Goal: Task Accomplishment & Management: Use online tool/utility

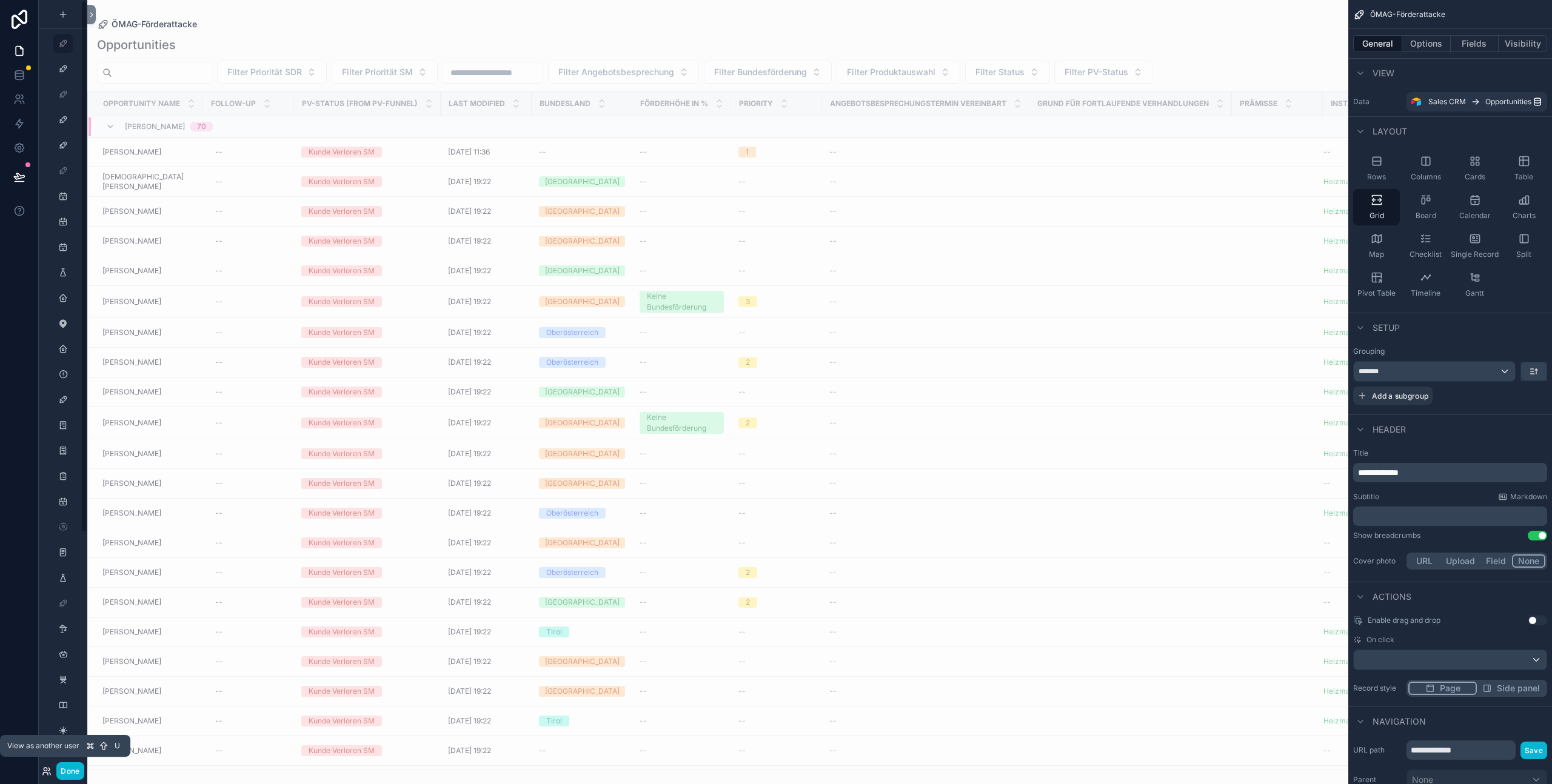
click at [48, 771] on icon at bounding box center [46, 771] width 9 height 9
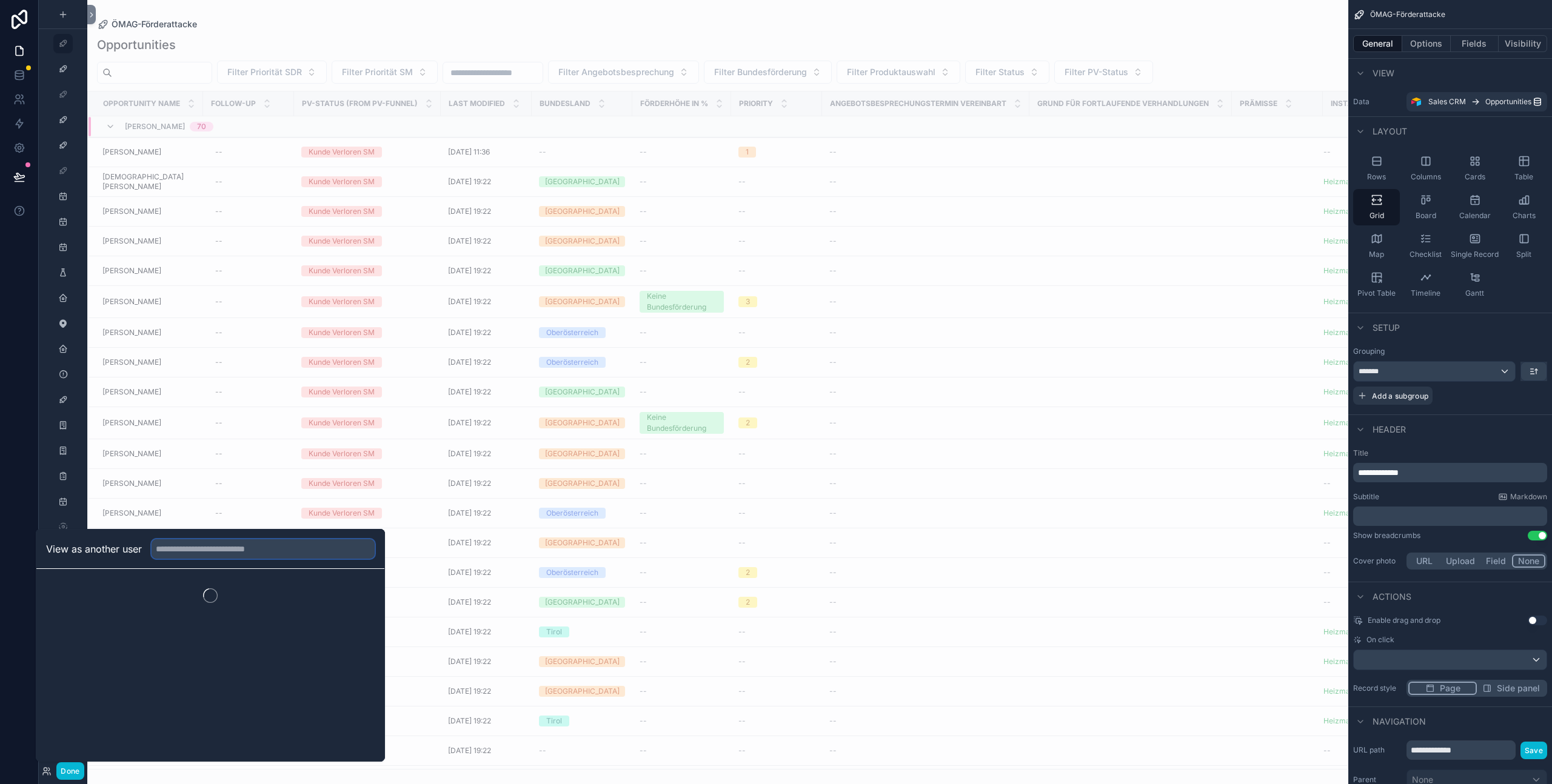
click at [245, 553] on input "text" at bounding box center [263, 549] width 223 height 19
type input "*******"
click at [358, 591] on button "Select" at bounding box center [359, 594] width 31 height 18
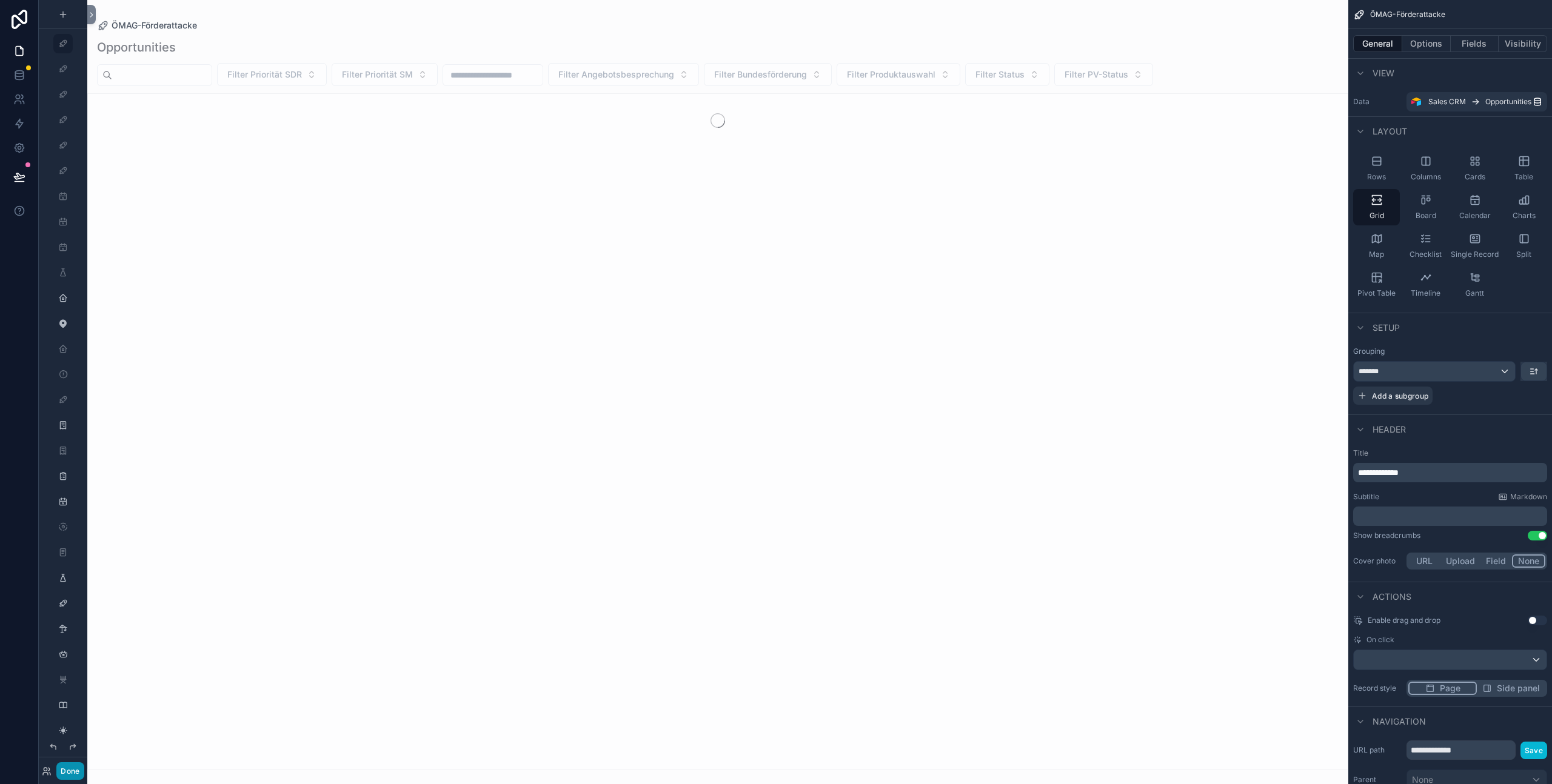
click at [79, 773] on button "Done" at bounding box center [70, 771] width 28 height 18
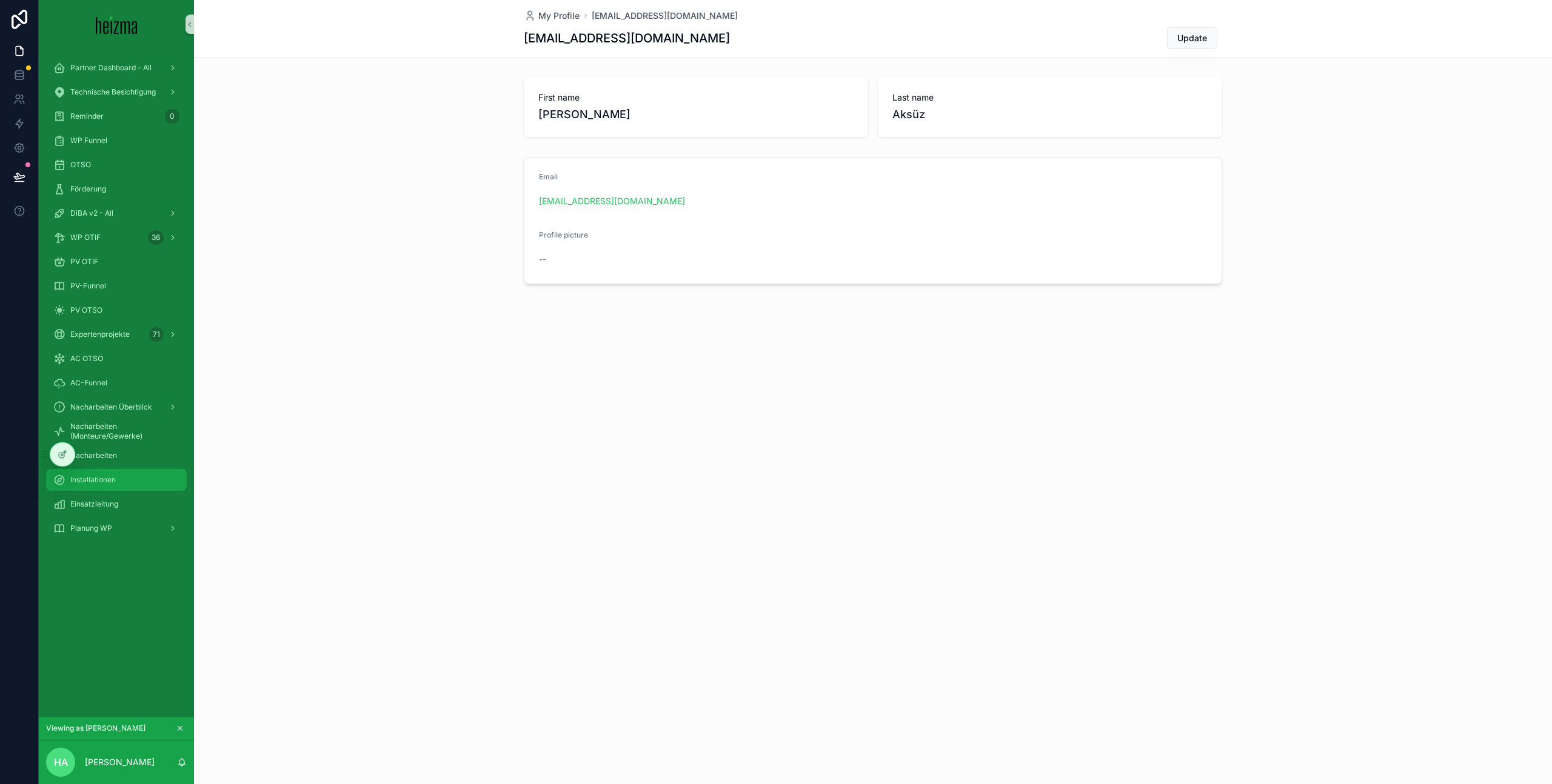
click at [130, 489] on div "Installationen" at bounding box center [116, 480] width 126 height 19
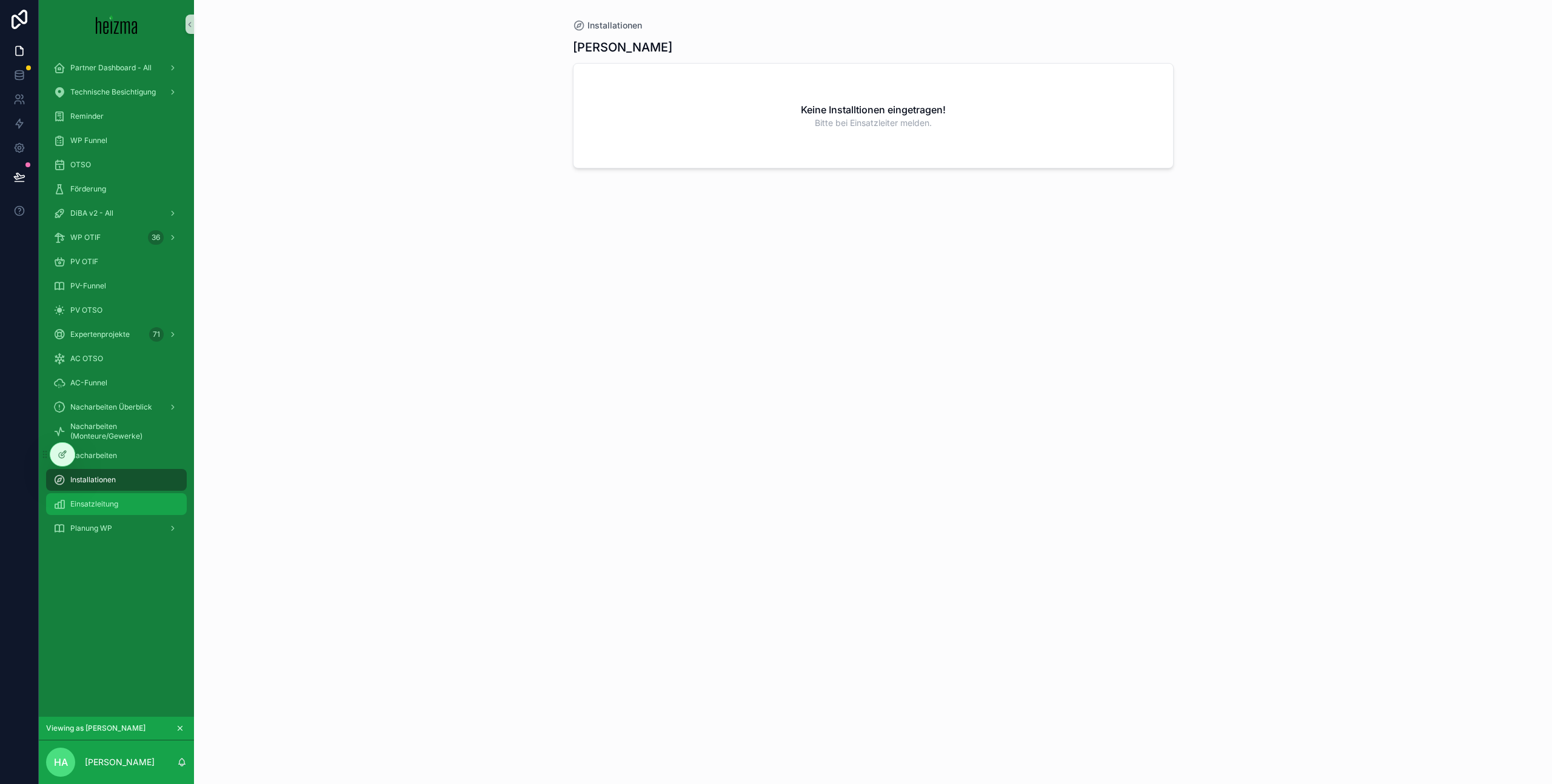
click at [110, 508] on span "Einsatzleitung" at bounding box center [94, 504] width 48 height 9
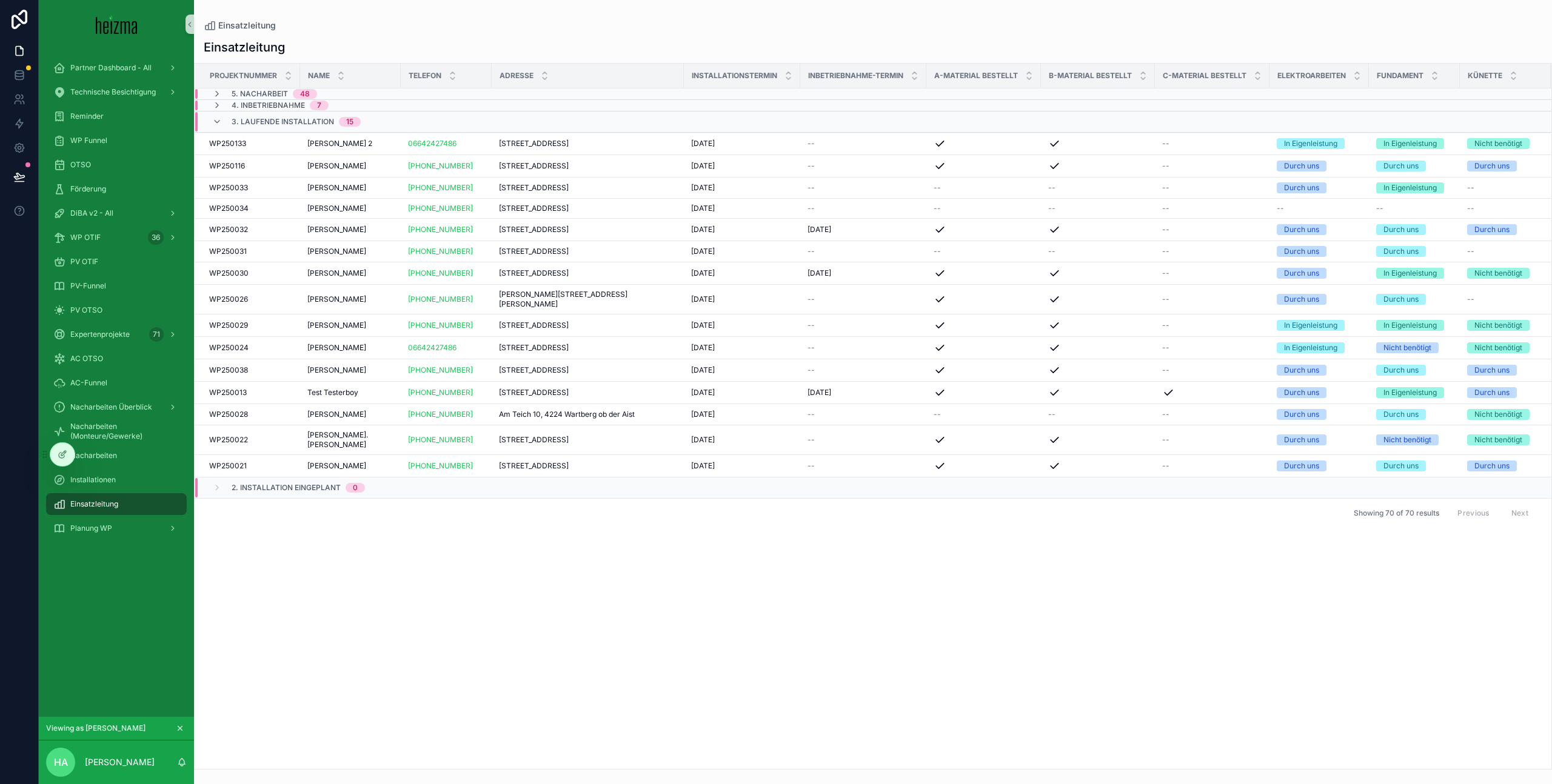
click at [347, 105] on div "4. Inbetriebnahme 7" at bounding box center [343, 105] width 296 height 9
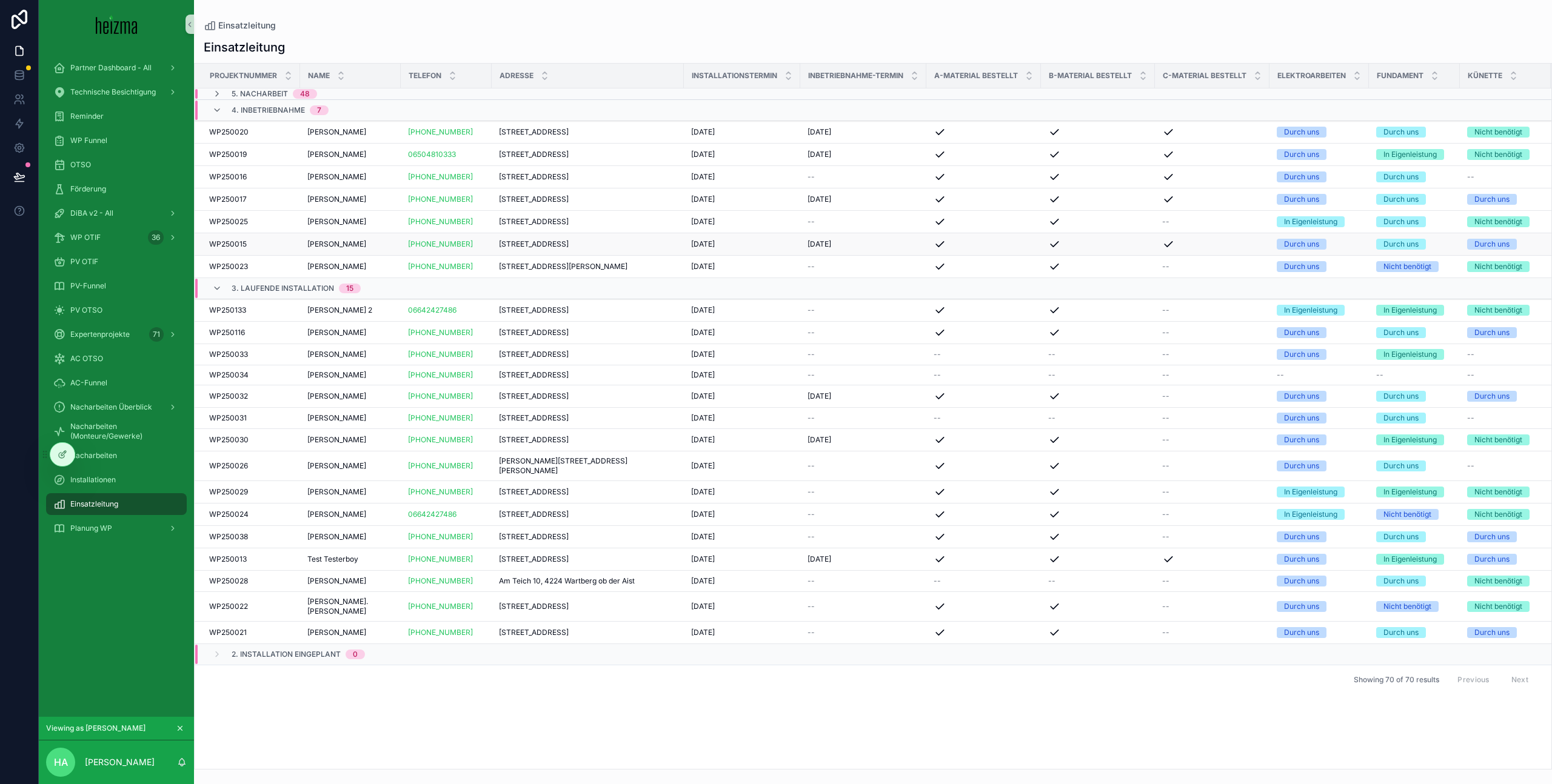
click at [385, 246] on td "[PERSON_NAME] [PERSON_NAME]" at bounding box center [350, 245] width 101 height 23
click at [325, 249] on span "[PERSON_NAME]" at bounding box center [337, 244] width 59 height 9
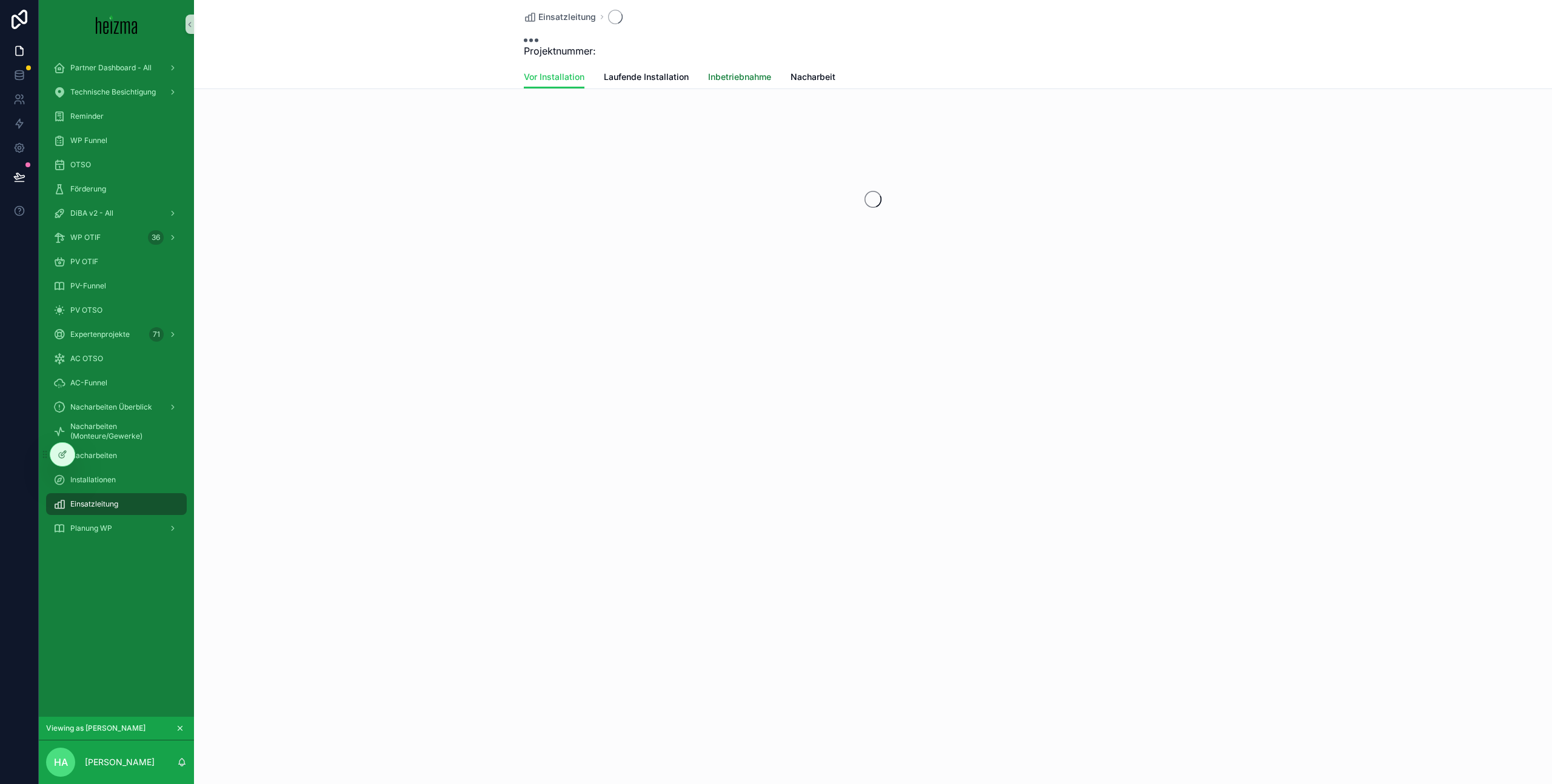
click at [738, 71] on span "Inbetriebnahme" at bounding box center [739, 76] width 63 height 12
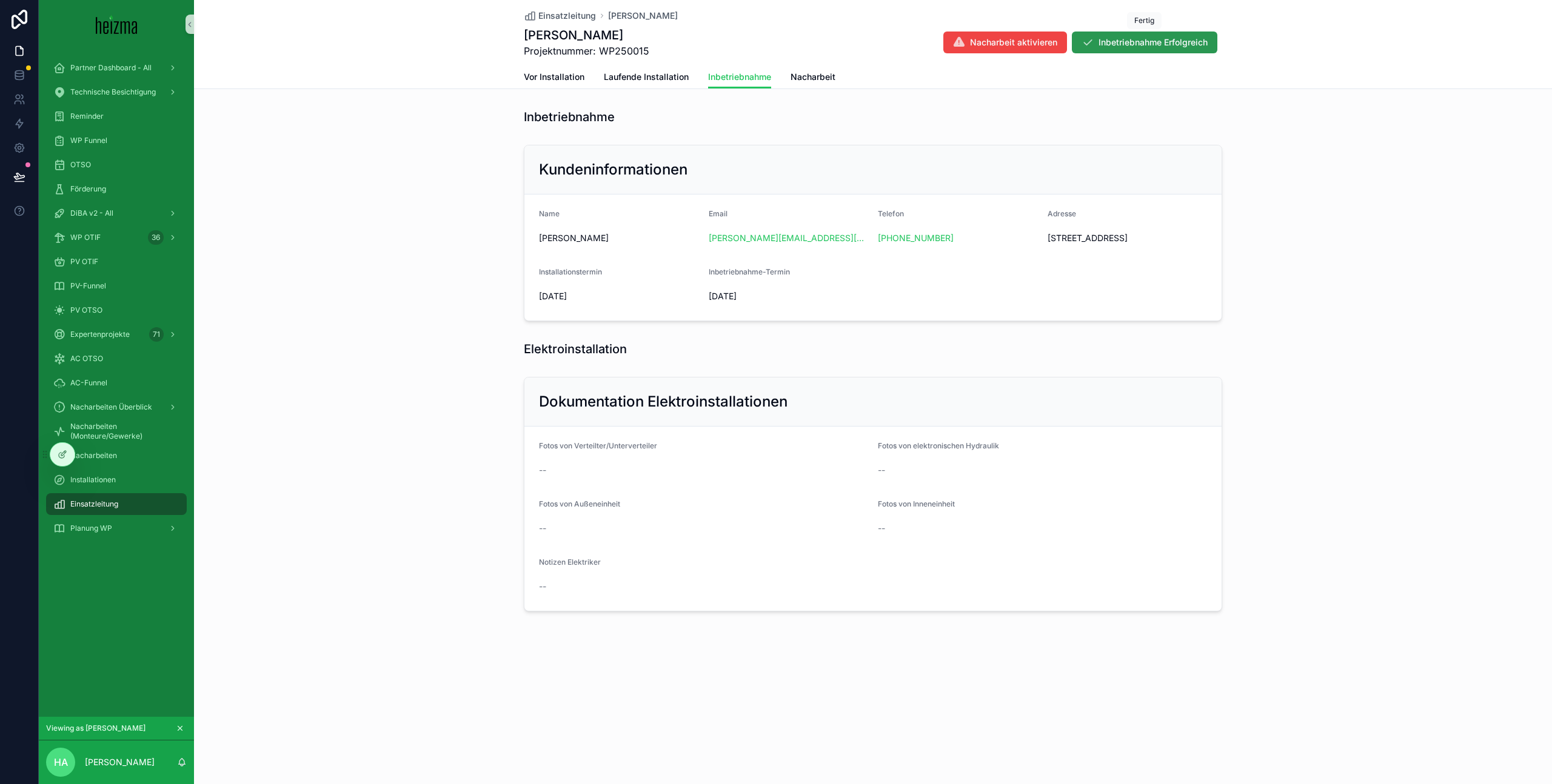
click at [1135, 46] on span "Inbetriebnahme Erfolgreich" at bounding box center [1153, 42] width 109 height 12
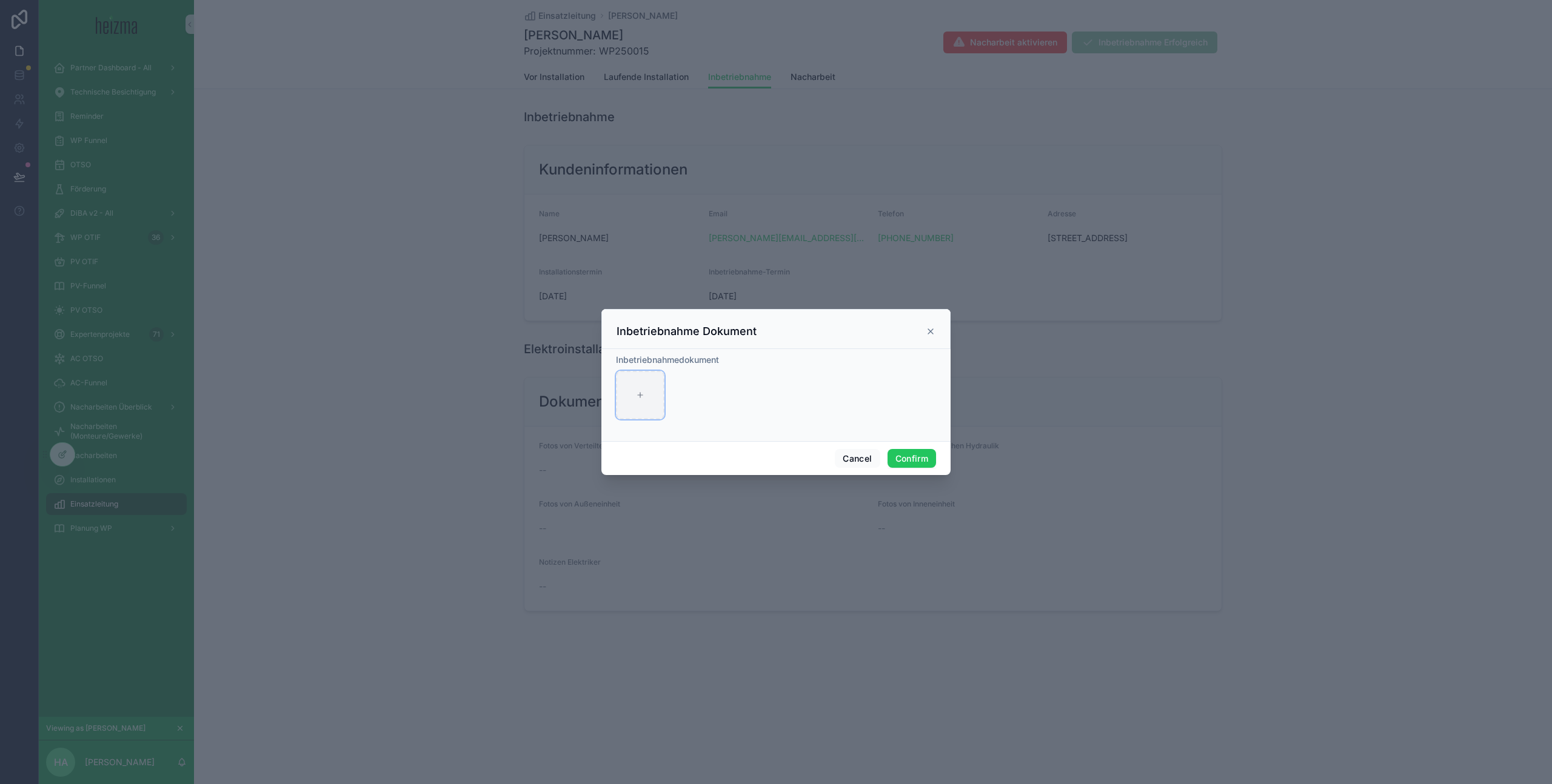
click at [642, 387] on div at bounding box center [640, 395] width 48 height 48
type input "**********"
drag, startPoint x: 913, startPoint y: 454, endPoint x: 849, endPoint y: 432, distance: 67.7
click at [912, 454] on button "Confirm" at bounding box center [911, 459] width 48 height 19
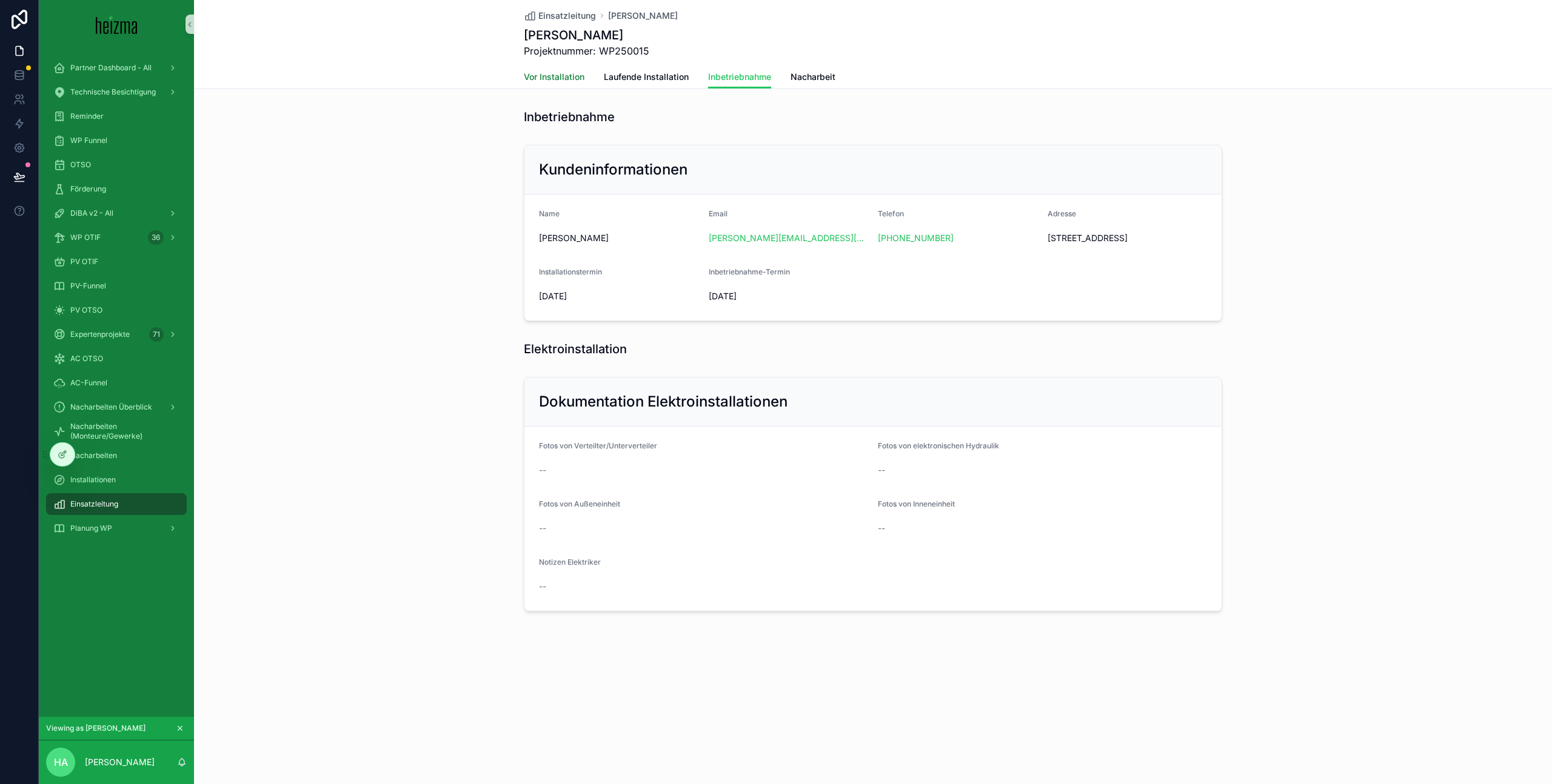
click at [561, 78] on span "Vor Installation" at bounding box center [554, 76] width 61 height 12
